Goal: Task Accomplishment & Management: Manage account settings

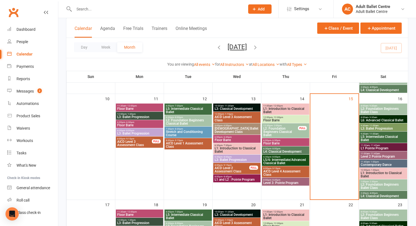
scroll to position [231, 0]
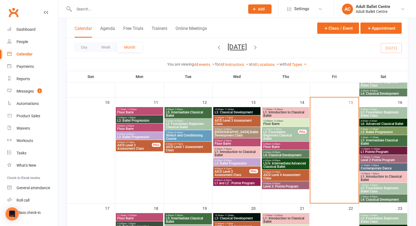
click at [368, 112] on span "L2: Foundation Beginners Ballet Class" at bounding box center [383, 114] width 46 height 7
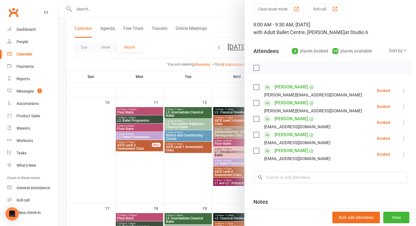
scroll to position [0, 0]
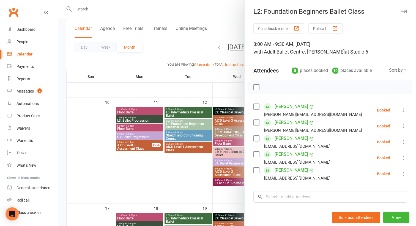
click at [237, 28] on div at bounding box center [236, 113] width 357 height 226
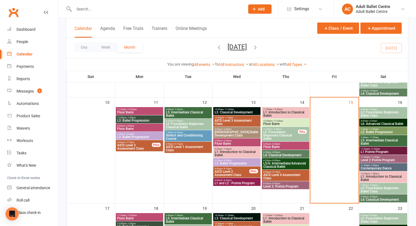
click at [370, 122] on span "L6: Advanced Classical Ballet" at bounding box center [383, 123] width 46 height 3
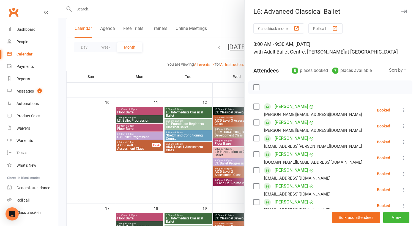
click at [229, 31] on div at bounding box center [236, 113] width 357 height 226
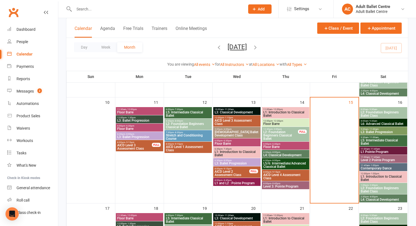
click at [400, 131] on span "L3: Ballet Progression" at bounding box center [383, 132] width 46 height 3
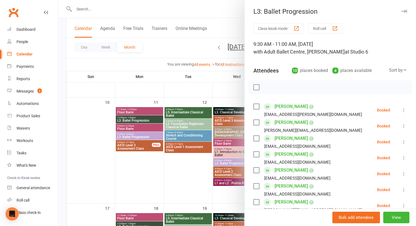
click at [236, 89] on div at bounding box center [236, 113] width 357 height 226
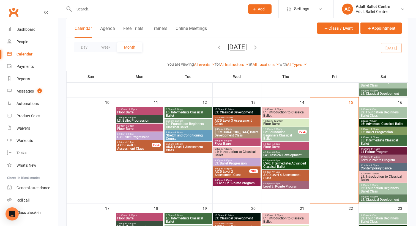
click at [373, 114] on span "L2: Foundation Beginners Ballet Class" at bounding box center [383, 114] width 46 height 7
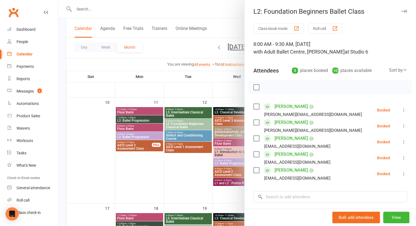
click at [225, 86] on div at bounding box center [236, 113] width 357 height 226
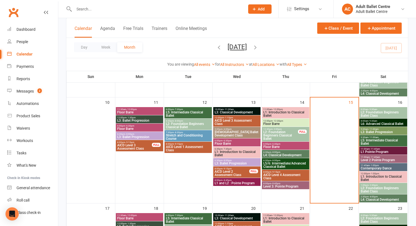
click at [370, 125] on span "L6: Advanced Classical Ballet" at bounding box center [383, 123] width 46 height 3
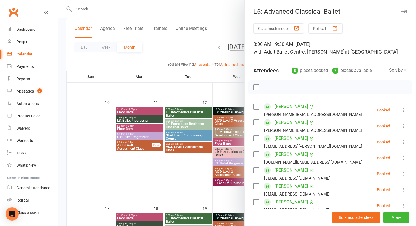
click at [233, 89] on div at bounding box center [236, 113] width 357 height 226
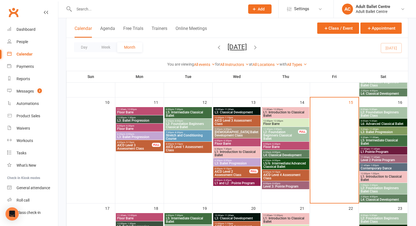
click at [373, 131] on span "L3: Ballet Progression" at bounding box center [383, 132] width 46 height 3
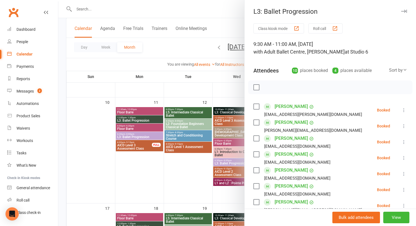
click at [231, 93] on div at bounding box center [236, 113] width 357 height 226
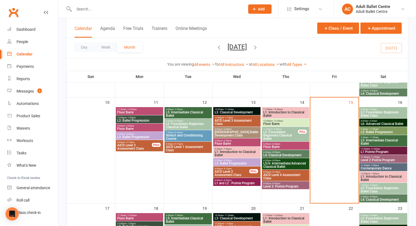
click at [386, 140] on span "L5: Intermediate Classical Ballet" at bounding box center [383, 142] width 46 height 7
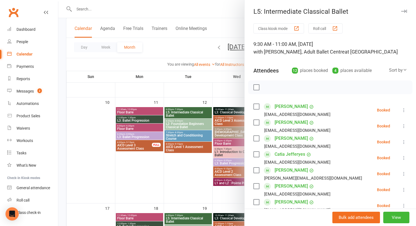
click at [231, 91] on div at bounding box center [236, 113] width 357 height 226
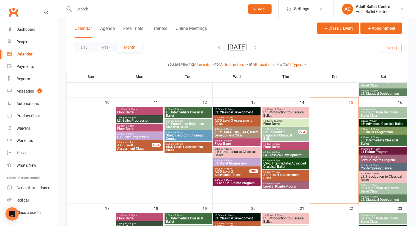
click at [370, 153] on span "L1 Pointe Program" at bounding box center [383, 151] width 46 height 3
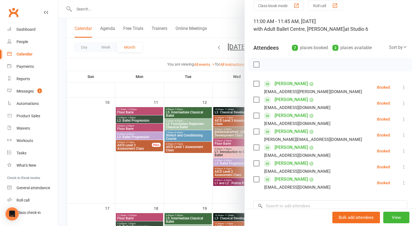
scroll to position [25, 0]
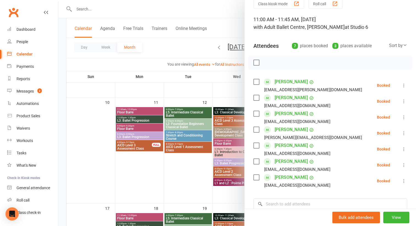
click at [239, 93] on div at bounding box center [236, 113] width 357 height 226
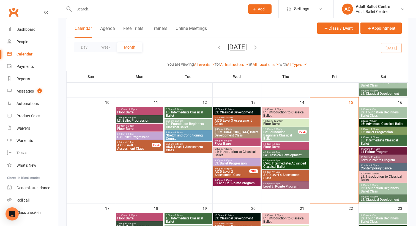
click at [375, 133] on span "L3: Ballet Progression" at bounding box center [383, 132] width 46 height 3
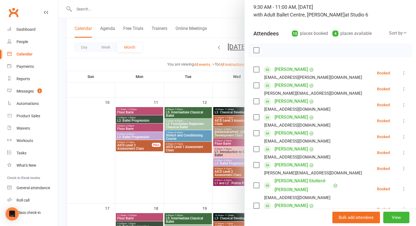
scroll to position [152, 0]
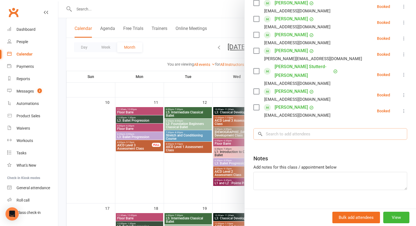
click at [281, 128] on input "search" at bounding box center [330, 134] width 154 height 12
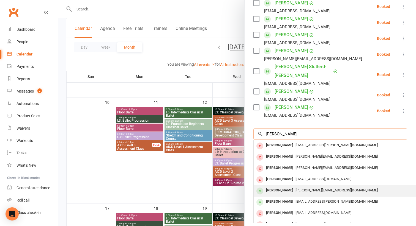
type input "[PERSON_NAME]"
click at [285, 187] on div "[PERSON_NAME]" at bounding box center [280, 191] width 32 height 8
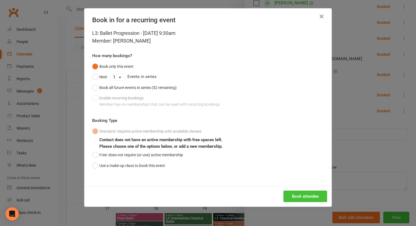
click at [302, 197] on button "Book attendee" at bounding box center [305, 197] width 44 height 12
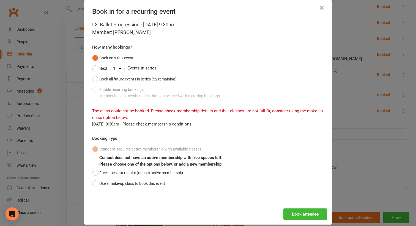
scroll to position [9, 0]
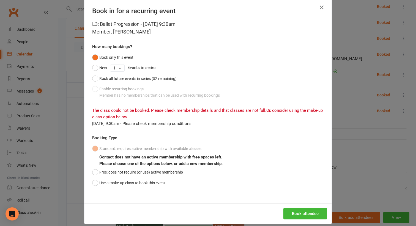
click at [344, 174] on div "Book in for a recurring event L3: Ballet Progression - [DATE] 9:30am Member: [P…" at bounding box center [208, 113] width 416 height 226
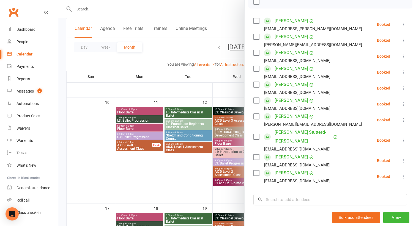
scroll to position [58, 0]
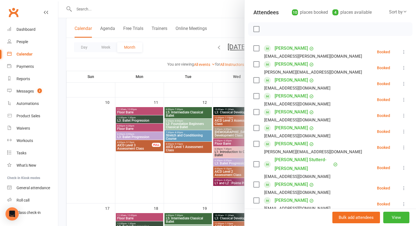
click at [116, 9] on div at bounding box center [236, 113] width 357 height 226
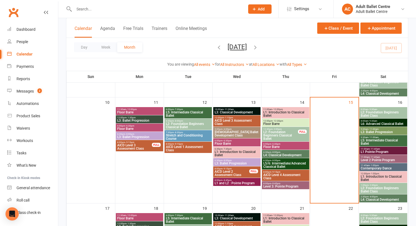
click at [111, 9] on input "text" at bounding box center [156, 9] width 169 height 8
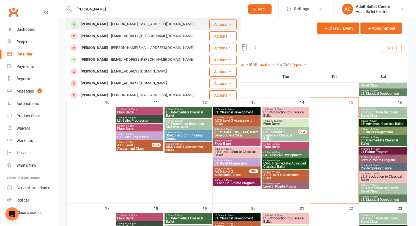
type input "[PERSON_NAME]"
click at [109, 24] on div "[PERSON_NAME][EMAIL_ADDRESS][DOMAIN_NAME]" at bounding box center [152, 24] width 86 height 8
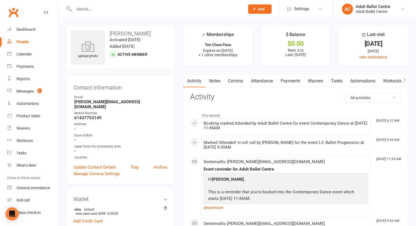
click at [291, 82] on link "Payments" at bounding box center [290, 81] width 27 height 13
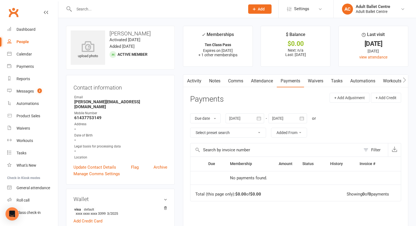
click at [253, 118] on div at bounding box center [244, 119] width 38 height 10
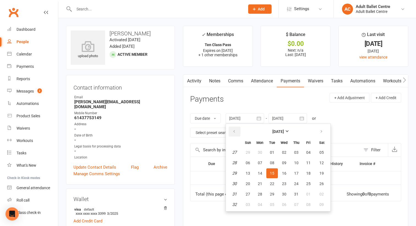
click at [231, 131] on button "button" at bounding box center [235, 132] width 12 height 10
click at [247, 153] on span "01" at bounding box center [248, 152] width 4 height 4
type input "[DATE]"
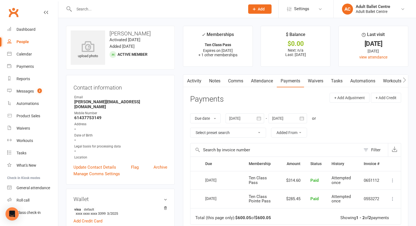
click at [238, 81] on link "Comms" at bounding box center [235, 81] width 23 height 13
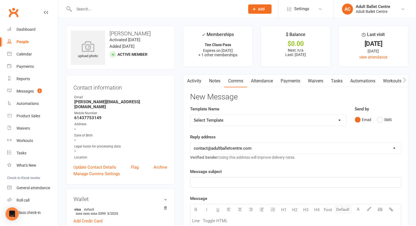
click at [197, 182] on p "﻿" at bounding box center [296, 182] width 204 height 7
drag, startPoint x: 117, startPoint y: 102, endPoint x: 65, endPoint y: 101, distance: 51.7
click at [126, 111] on div "Mobile Number" at bounding box center [120, 113] width 93 height 5
click at [24, 31] on div "Dashboard" at bounding box center [25, 29] width 19 height 4
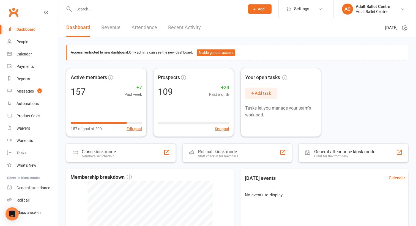
click at [109, 30] on link "Revenue" at bounding box center [110, 27] width 19 height 19
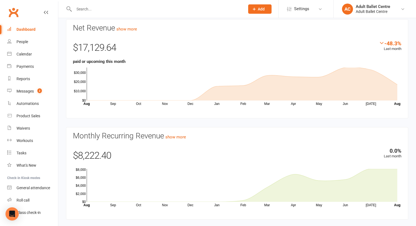
scroll to position [36, 0]
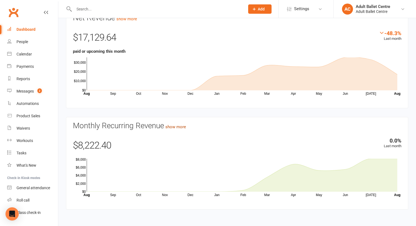
click at [177, 126] on link "show more" at bounding box center [175, 127] width 21 height 5
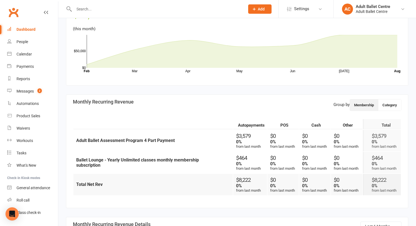
scroll to position [134, 0]
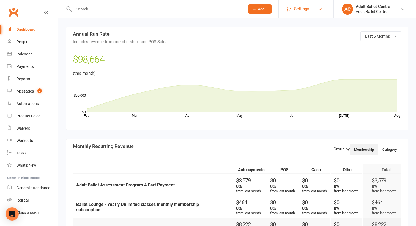
click at [299, 9] on span "Settings" at bounding box center [301, 9] width 15 height 12
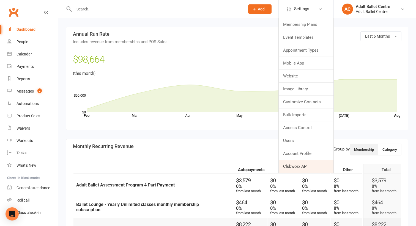
click at [314, 167] on link "Clubworx API" at bounding box center [306, 166] width 55 height 13
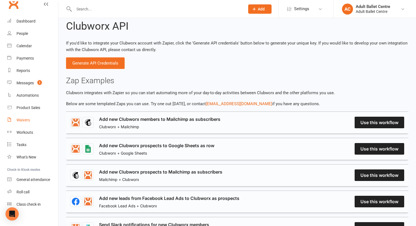
scroll to position [13, 0]
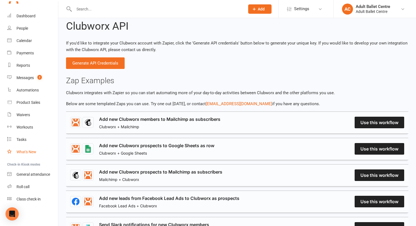
click at [21, 152] on div "What's New" at bounding box center [26, 152] width 20 height 4
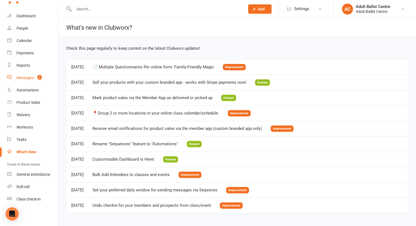
click at [33, 78] on div "Messages" at bounding box center [24, 78] width 17 height 4
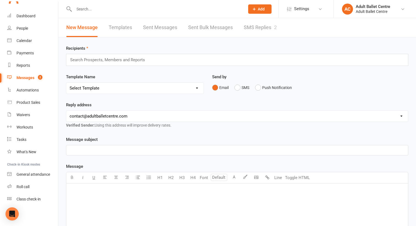
click at [268, 24] on link "SMS Replies 2" at bounding box center [260, 27] width 33 height 19
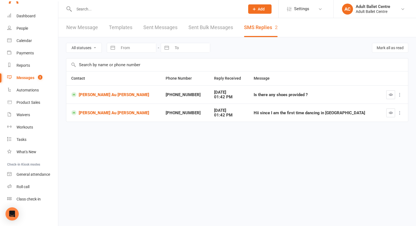
click at [396, 92] on button at bounding box center [399, 95] width 7 height 7
click at [378, 106] on link "Delete" at bounding box center [375, 105] width 54 height 11
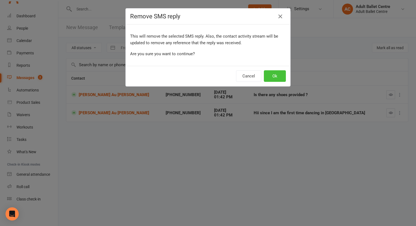
click at [277, 81] on button "Ok" at bounding box center [275, 76] width 22 height 12
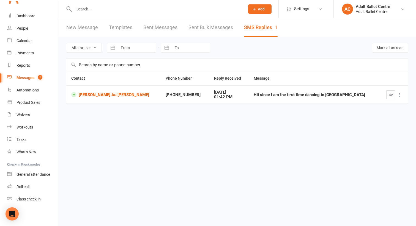
click at [400, 98] on button at bounding box center [399, 95] width 7 height 7
click at [387, 106] on link "Delete" at bounding box center [375, 105] width 54 height 11
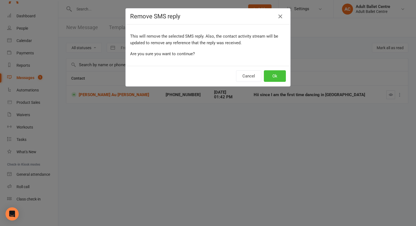
click at [274, 73] on button "Ok" at bounding box center [275, 76] width 22 height 12
